Goal: Check status

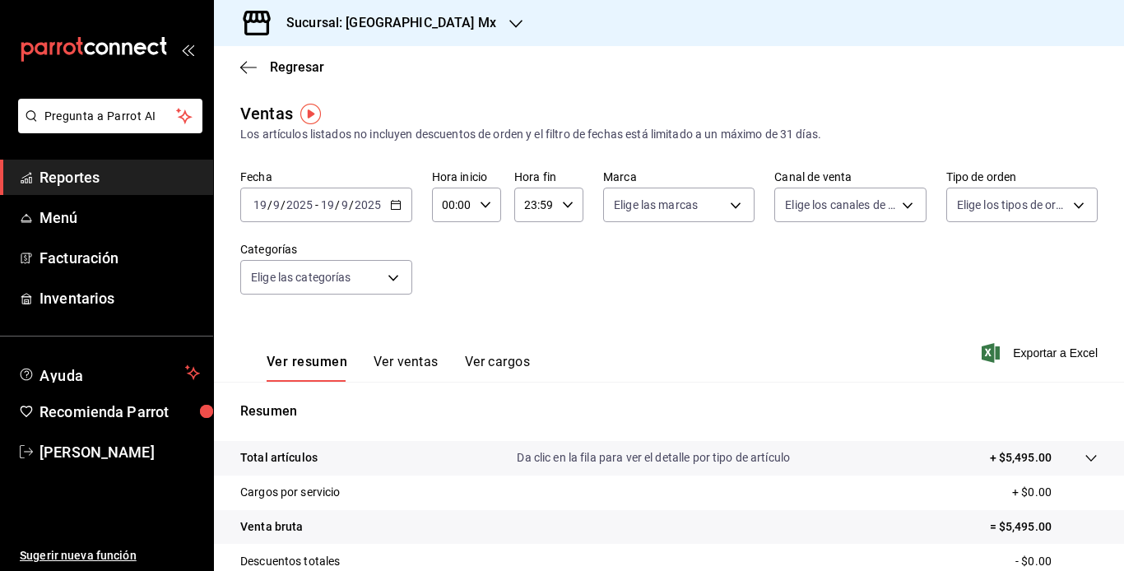
click at [352, 192] on div "[DATE] [DATE] - [DATE] [DATE]" at bounding box center [326, 205] width 172 height 35
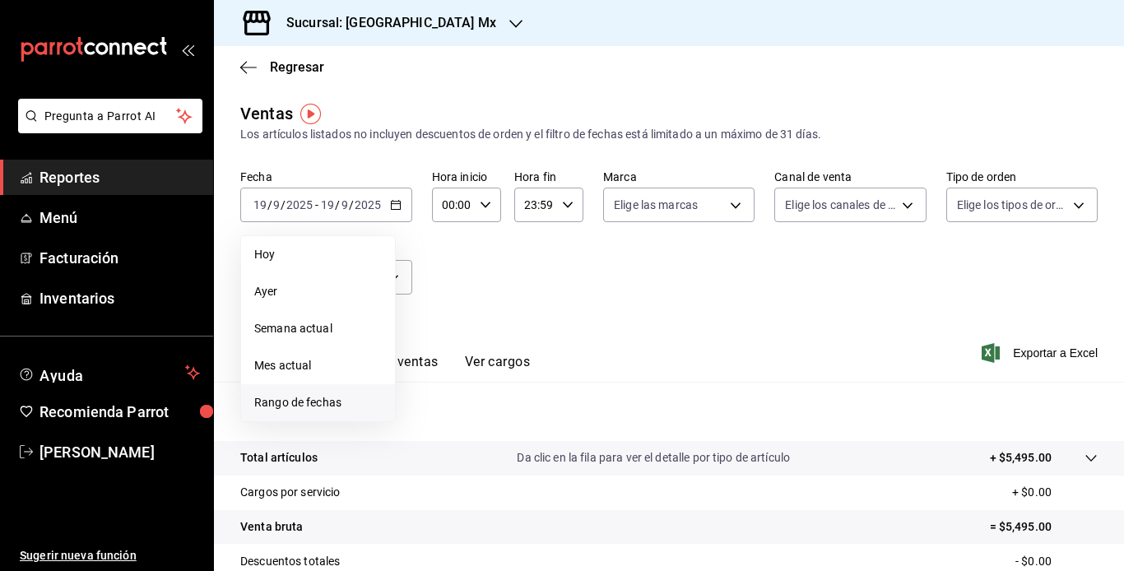
click at [313, 405] on span "Rango de fechas" at bounding box center [318, 402] width 128 height 17
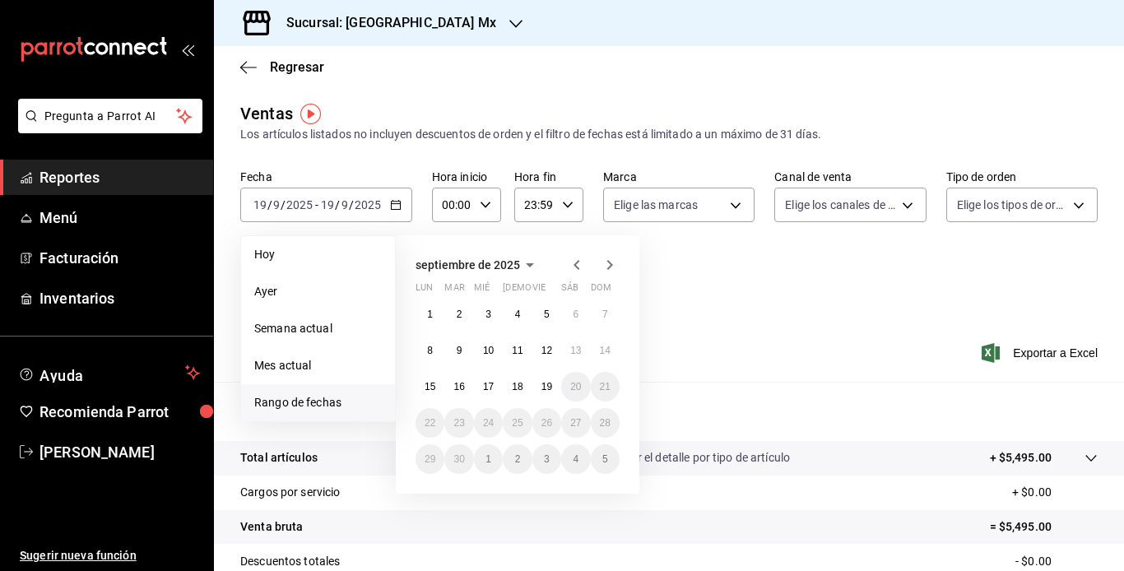
click at [584, 267] on icon "button" at bounding box center [577, 265] width 20 height 20
click at [539, 385] on button "15" at bounding box center [546, 387] width 29 height 30
click at [615, 262] on icon "button" at bounding box center [610, 265] width 20 height 20
click at [550, 347] on abbr "12" at bounding box center [547, 351] width 11 height 12
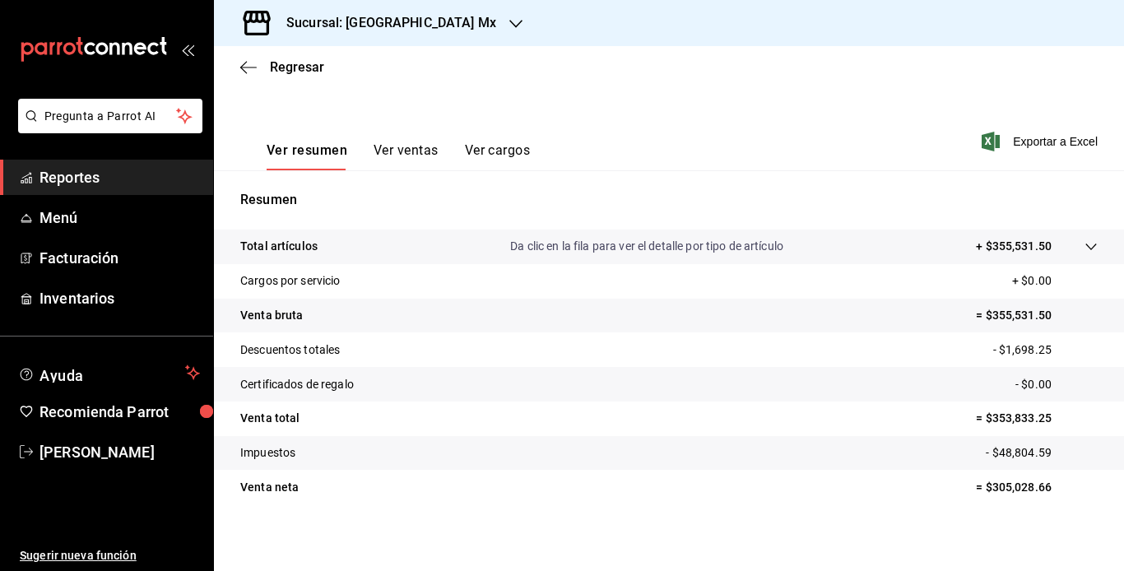
scroll to position [217, 0]
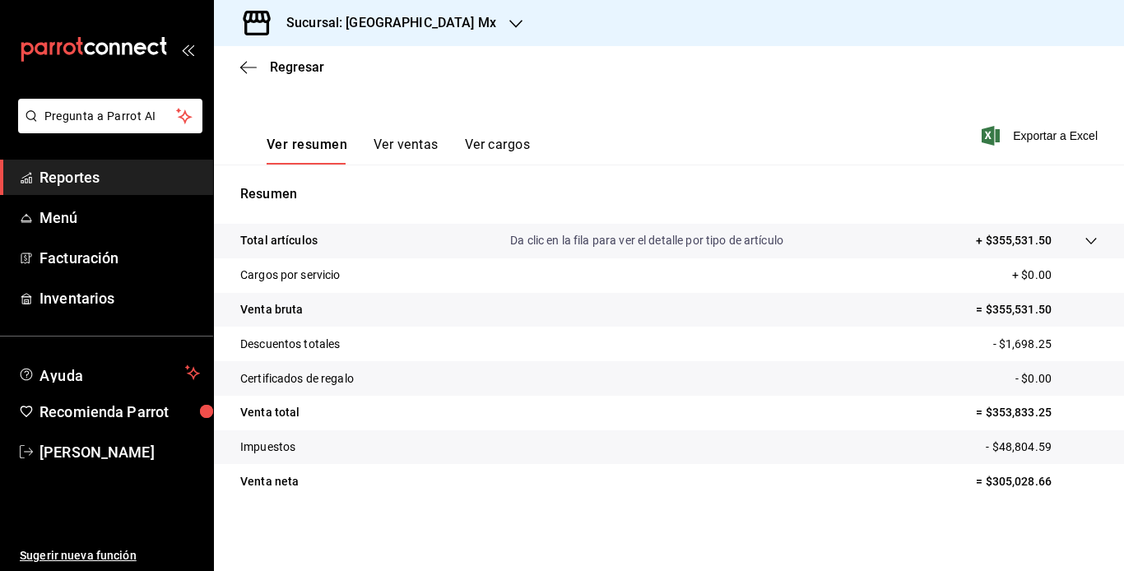
click at [392, 151] on button "Ver ventas" at bounding box center [406, 151] width 65 height 28
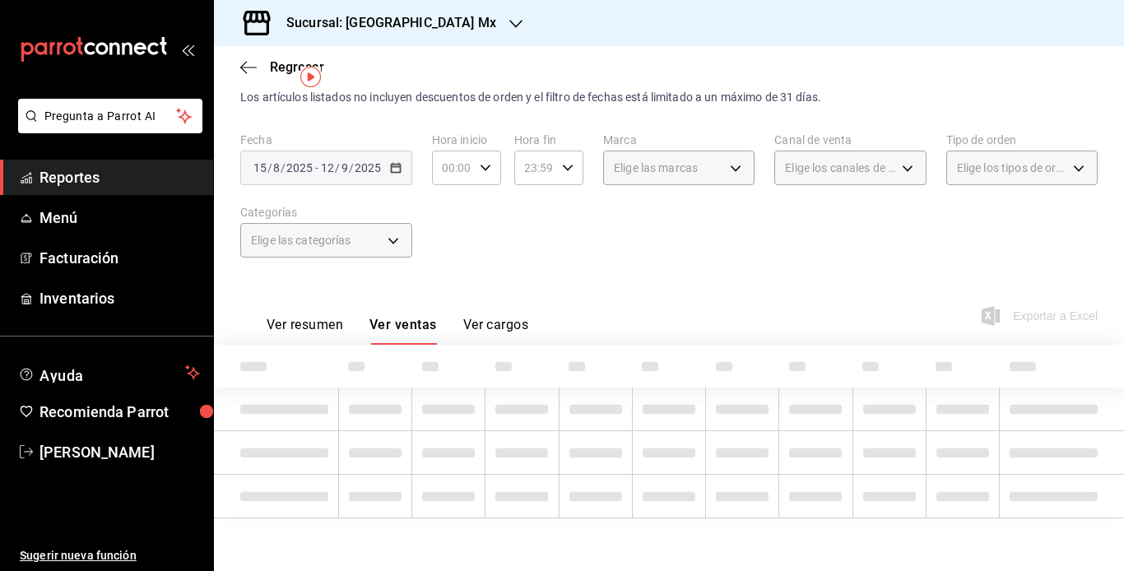
scroll to position [217, 0]
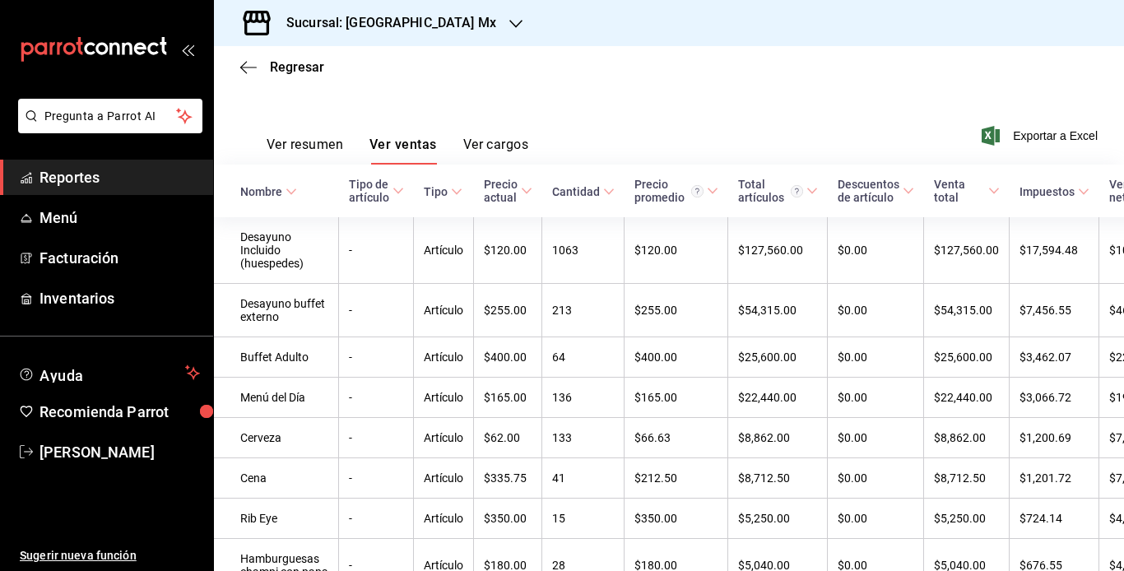
click at [556, 181] on th "Cantidad" at bounding box center [583, 191] width 82 height 53
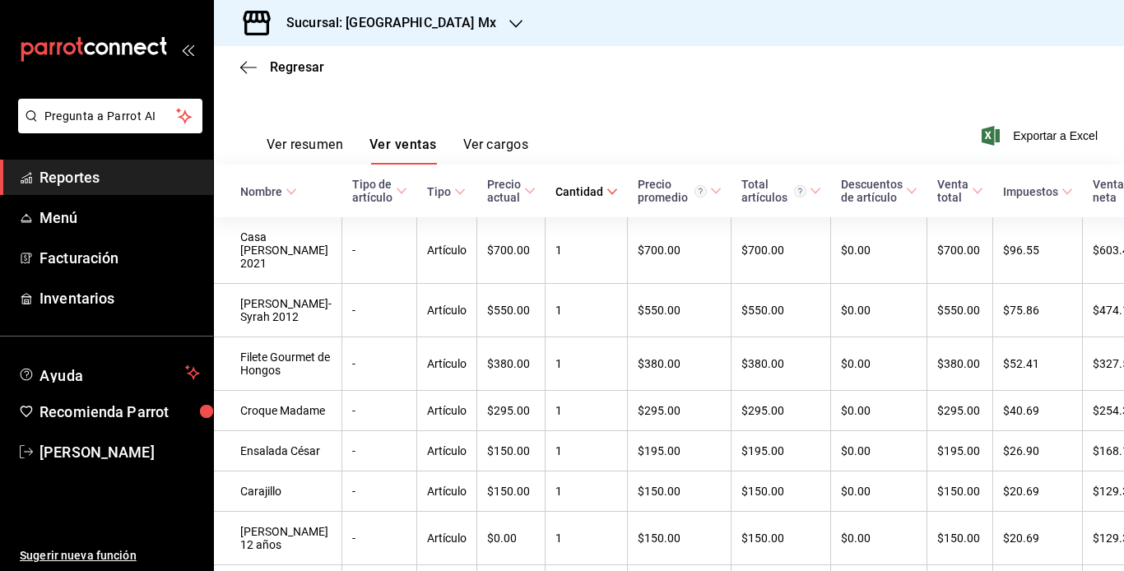
click at [555, 175] on th "Cantidad" at bounding box center [587, 191] width 82 height 53
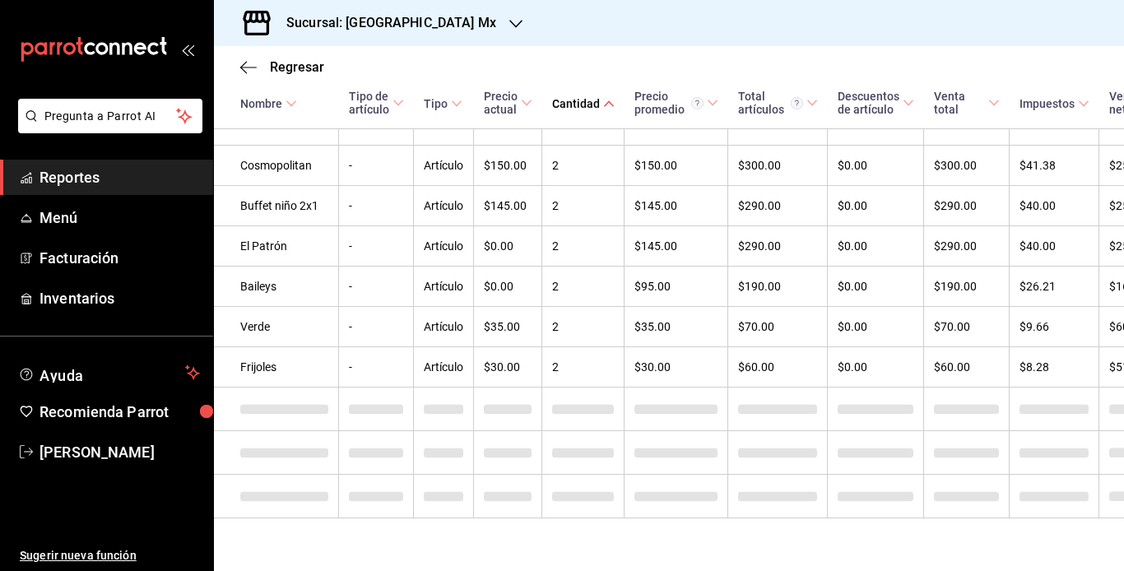
scroll to position [3946, 0]
